Goal: Task Accomplishment & Management: Manage account settings

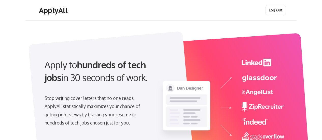
select select ""marketing___comms""
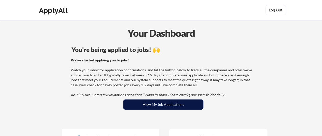
click at [169, 105] on button "View My Job Applications" at bounding box center [163, 105] width 80 height 10
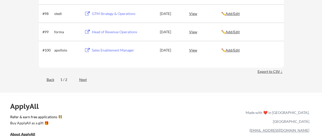
scroll to position [2067, 0]
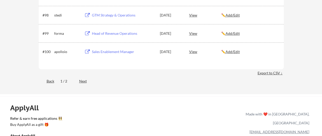
click at [267, 72] on div "Export to CSV ↓" at bounding box center [270, 73] width 26 height 5
